Goal: Task Accomplishment & Management: Manage account settings

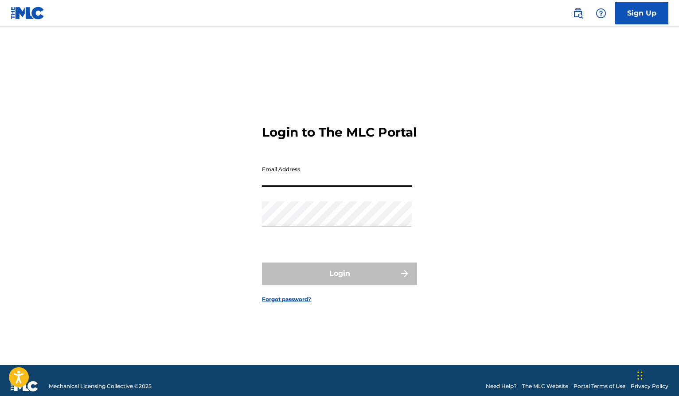
click at [296, 186] on input "Email Address" at bounding box center [337, 173] width 150 height 25
type input "[EMAIL_ADDRESS][DOMAIN_NAME]"
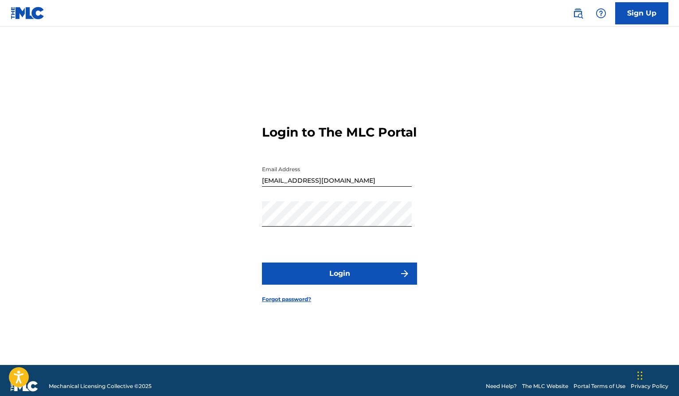
click at [344, 285] on button "Login" at bounding box center [339, 273] width 155 height 22
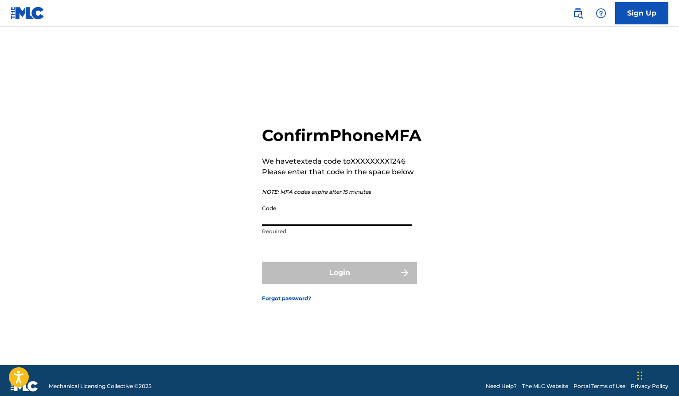
click at [303, 226] on input "Code" at bounding box center [337, 212] width 150 height 25
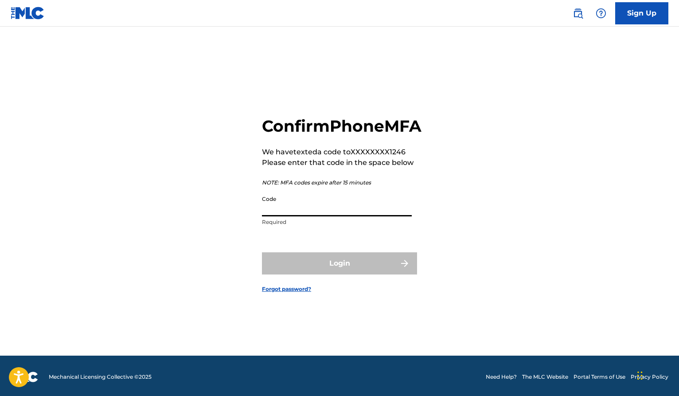
scroll to position [8, 0]
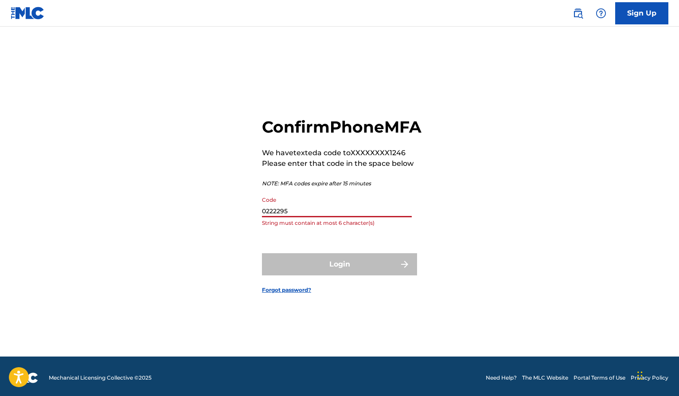
drag, startPoint x: 278, startPoint y: 223, endPoint x: 299, endPoint y: 225, distance: 21.4
click at [278, 217] on input "0222295" at bounding box center [337, 204] width 150 height 25
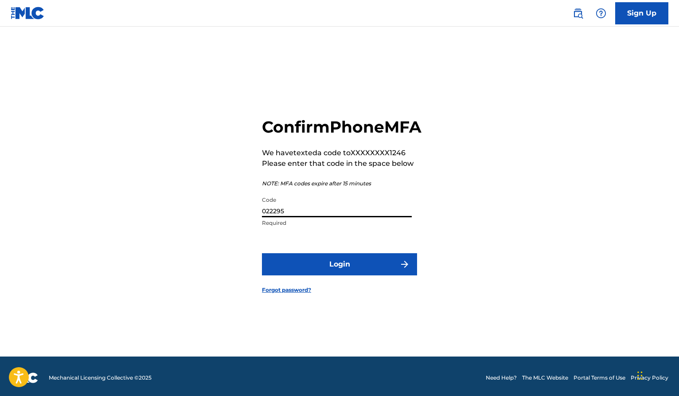
type input "022295"
click at [262, 253] on button "Login" at bounding box center [339, 264] width 155 height 22
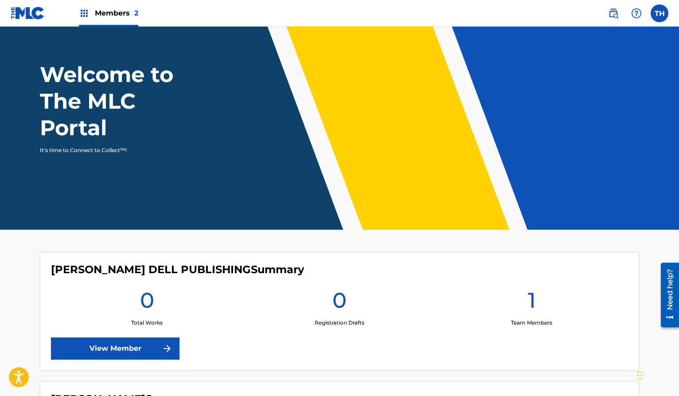
scroll to position [37, 0]
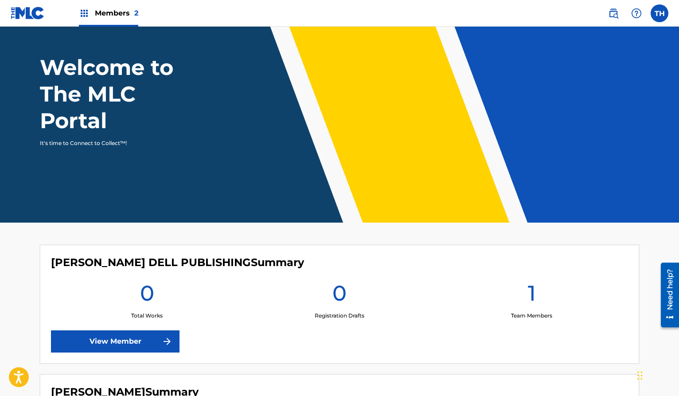
click at [118, 337] on link "View Member" at bounding box center [115, 341] width 129 height 22
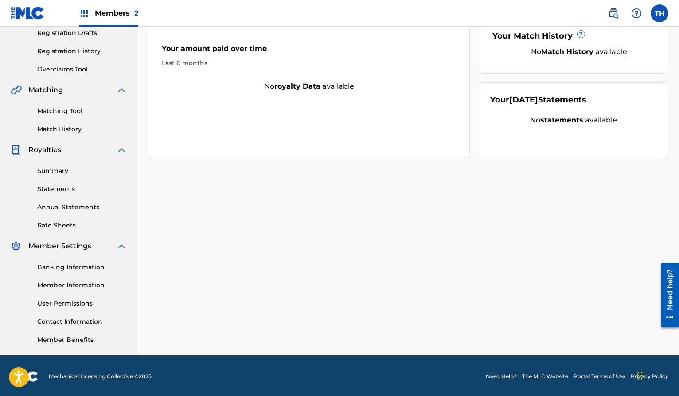
scroll to position [154, 0]
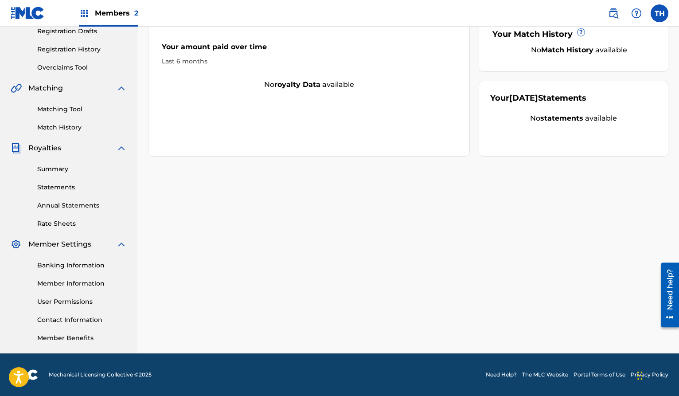
click at [58, 302] on link "User Permissions" at bounding box center [82, 301] width 90 height 9
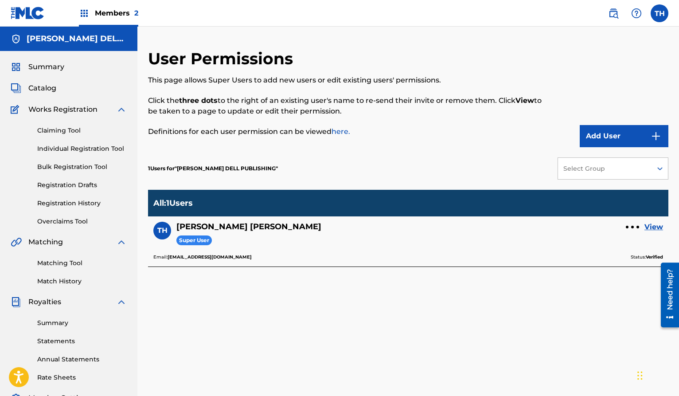
click at [654, 134] on img "submit" at bounding box center [656, 136] width 11 height 11
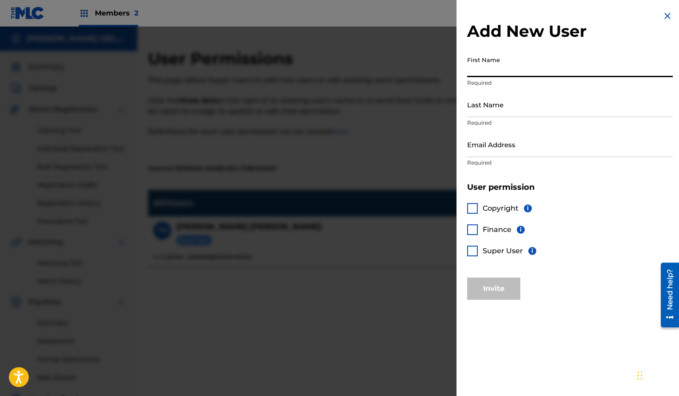
click at [524, 70] on input "First Name" at bounding box center [570, 64] width 206 height 25
type input "Ginger"
type input "Eldridge"
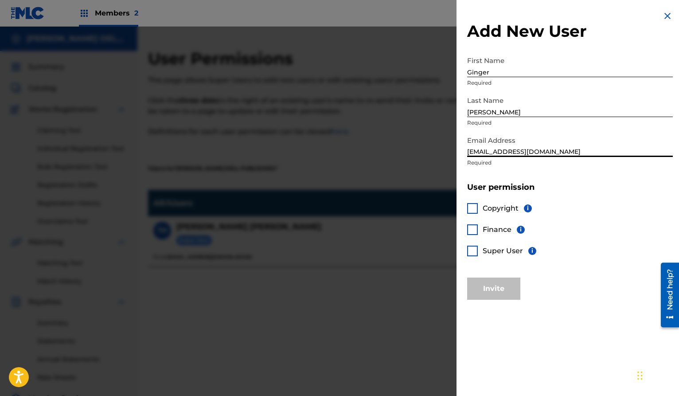
type input "gingersnapstn@gmail.com"
click at [474, 250] on div at bounding box center [472, 251] width 11 height 11
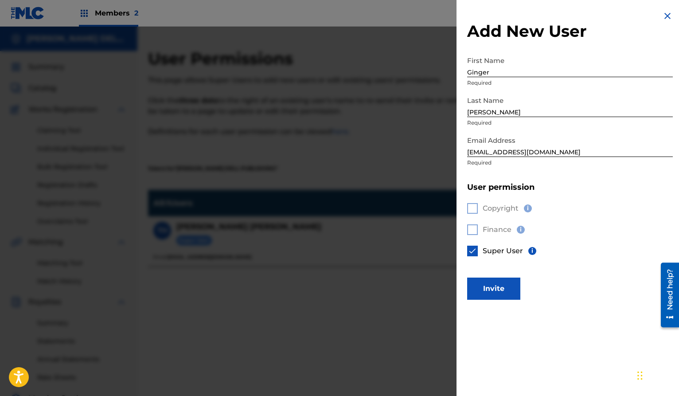
click at [496, 288] on button "Invite" at bounding box center [493, 288] width 53 height 22
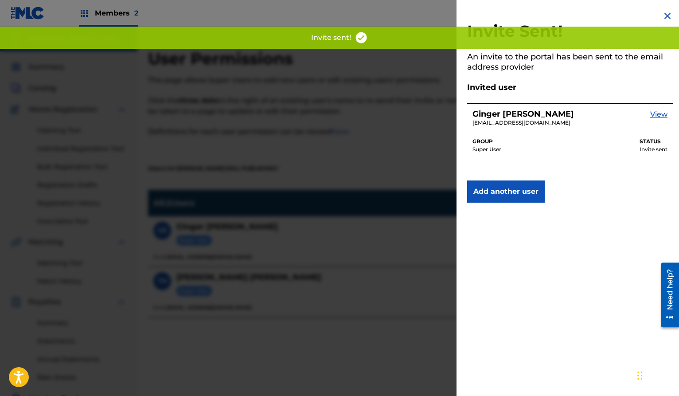
click at [663, 15] on img at bounding box center [667, 16] width 11 height 11
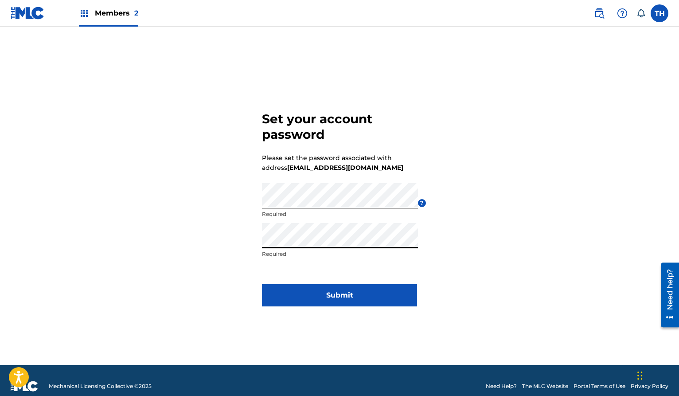
click at [334, 299] on button "Submit" at bounding box center [339, 295] width 155 height 22
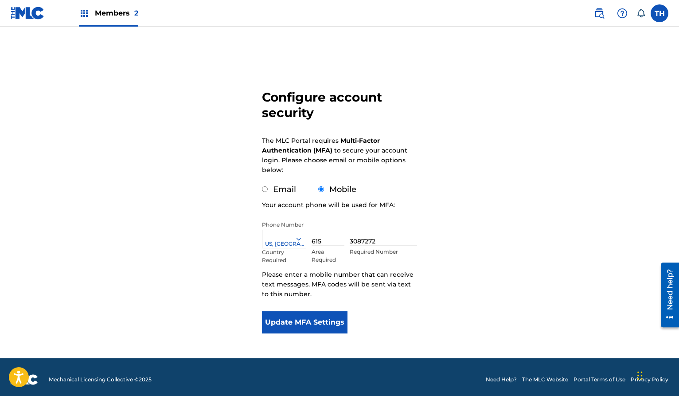
scroll to position [27, 0]
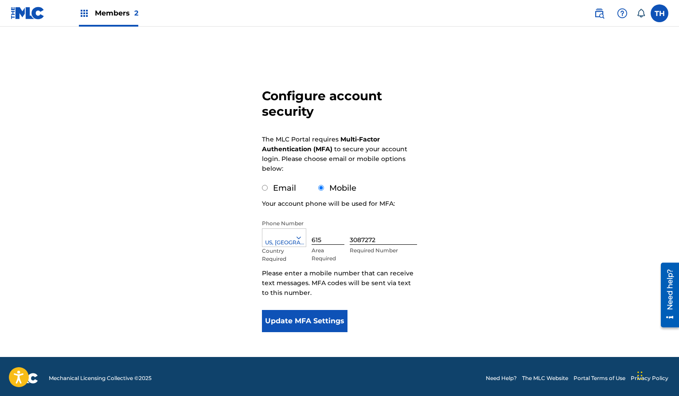
click at [314, 318] on button "Update MFA Settings" at bounding box center [305, 321] width 86 height 22
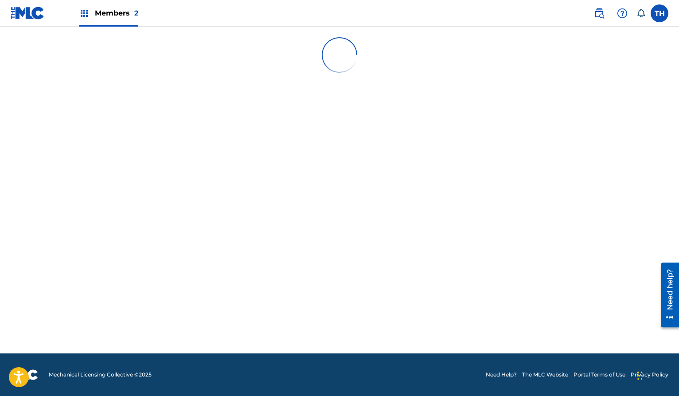
scroll to position [0, 0]
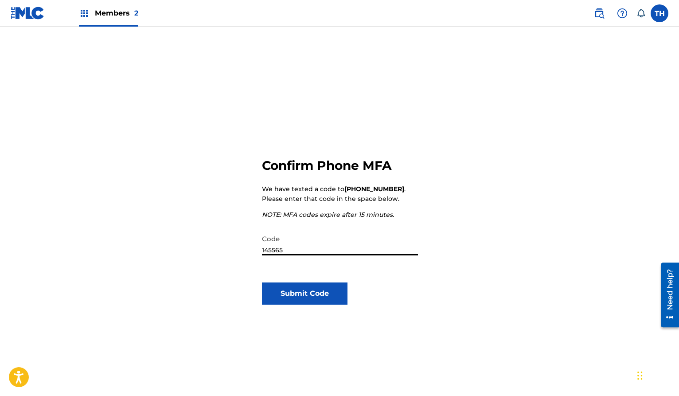
type input "145565"
click at [304, 294] on button "Submit Code" at bounding box center [305, 293] width 86 height 22
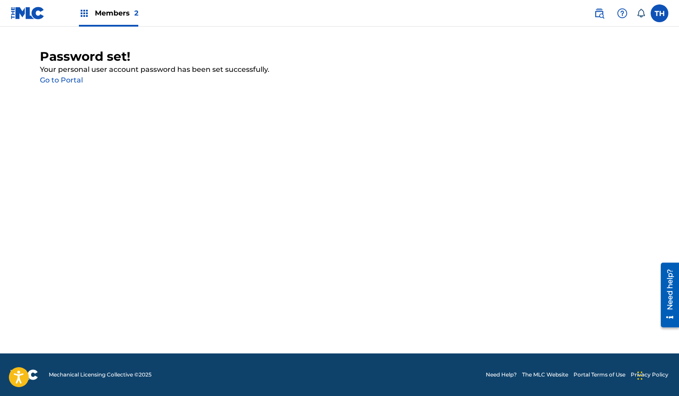
click at [72, 80] on link "Go to Portal" at bounding box center [61, 80] width 43 height 8
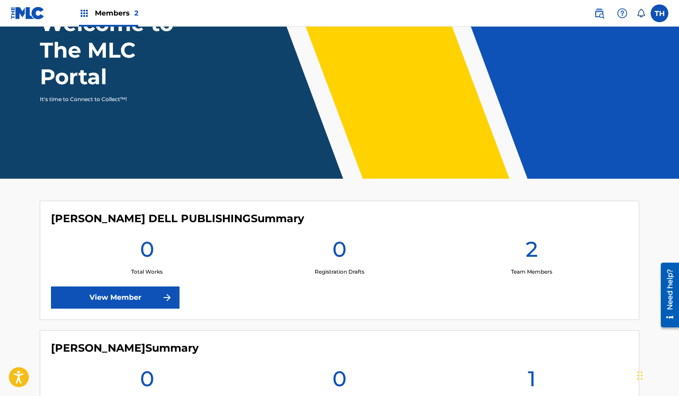
scroll to position [124, 0]
